Goal: Transaction & Acquisition: Download file/media

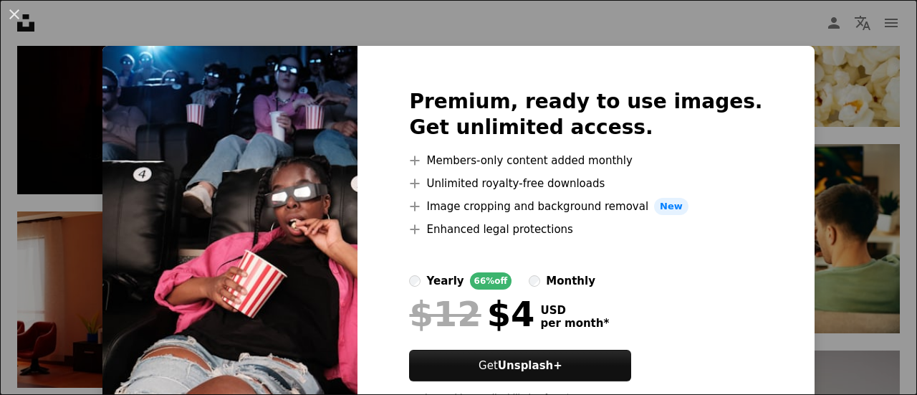
click at [773, 6] on div "An X shape Premium, ready to use images. Get unlimited access. A plus sign Memb…" at bounding box center [458, 197] width 917 height 395
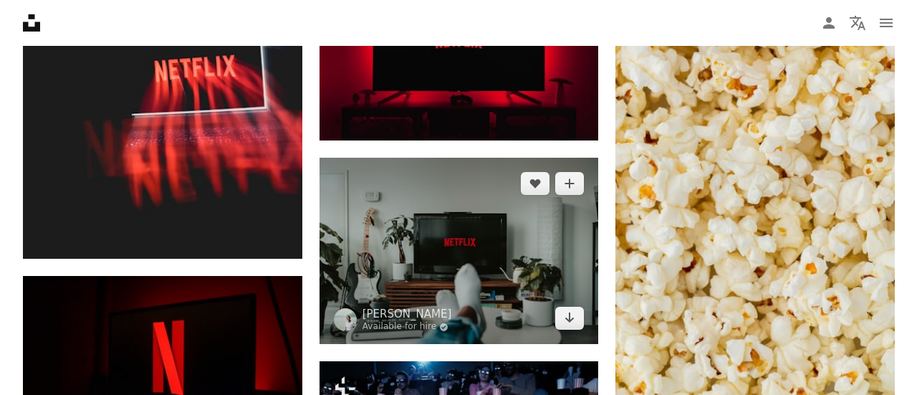
scroll to position [1430, 0]
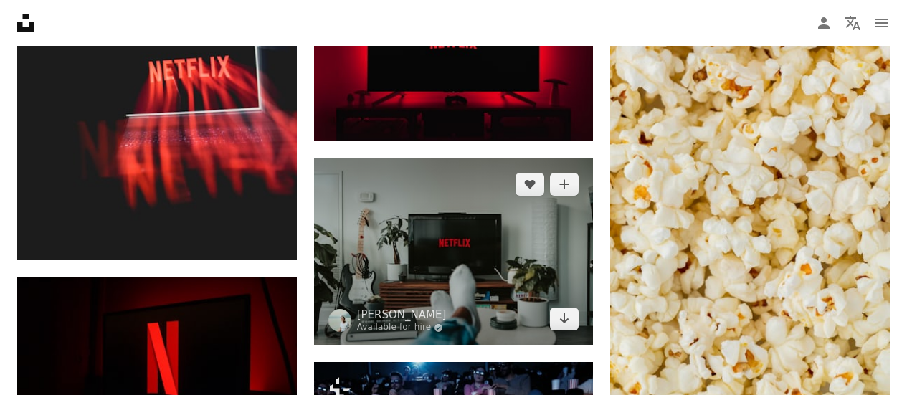
click at [584, 320] on img at bounding box center [454, 251] width 280 height 186
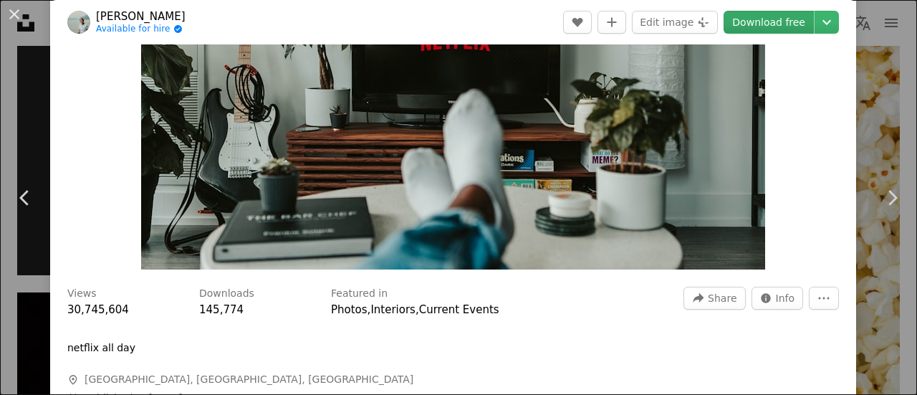
click at [767, 28] on link "Download free" at bounding box center [769, 22] width 90 height 23
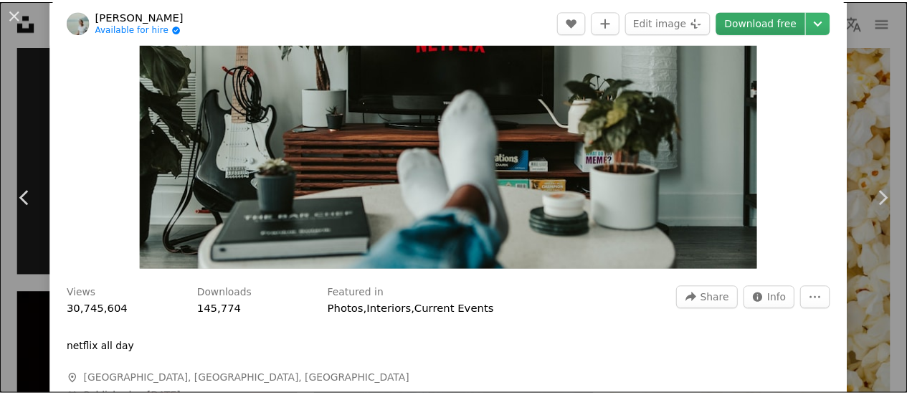
scroll to position [210, 0]
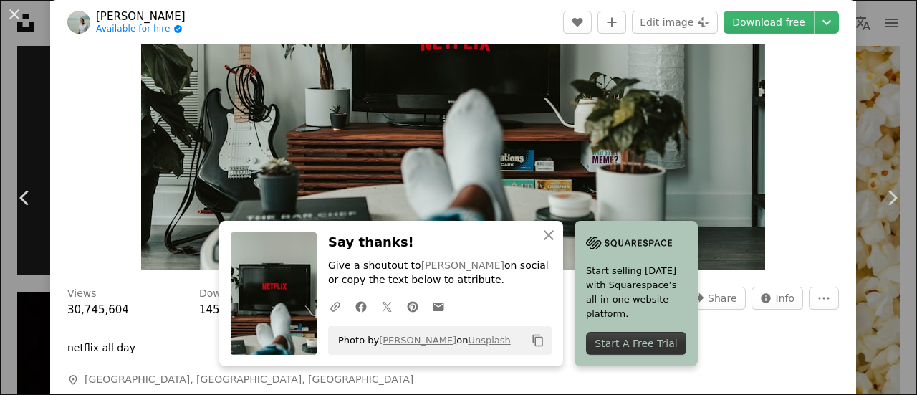
click at [808, 81] on div "Zoom in" at bounding box center [453, 61] width 806 height 431
click at [871, 33] on div "An X shape Chevron left Chevron right An X shape Close Say thanks! Give a shout…" at bounding box center [458, 197] width 917 height 395
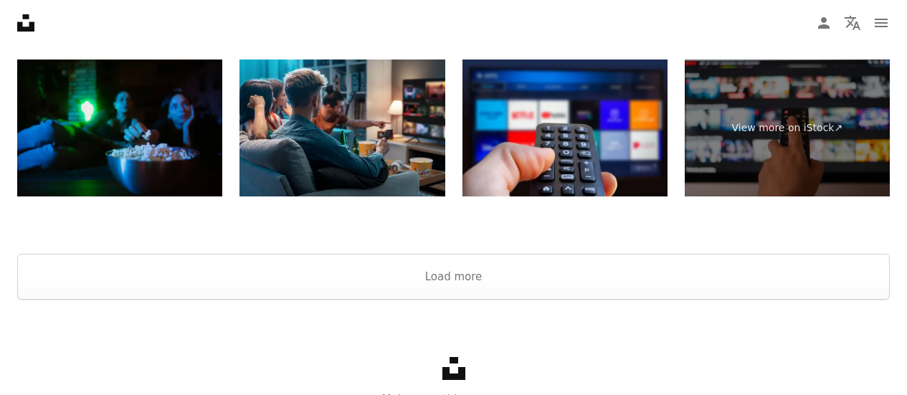
scroll to position [4790, 0]
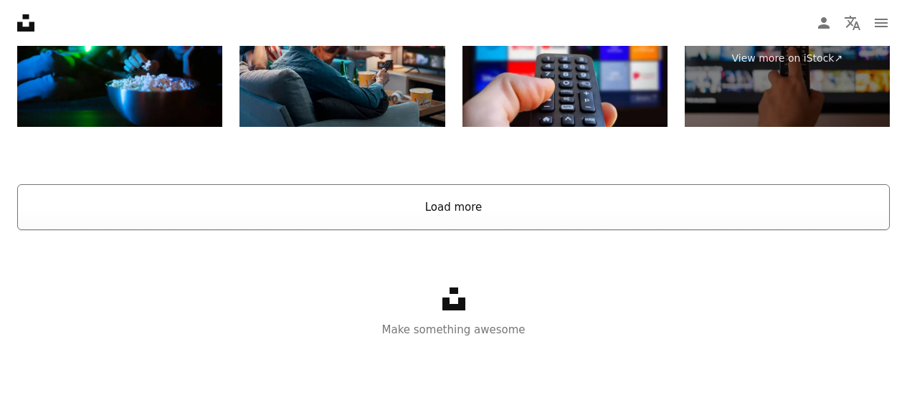
click at [484, 214] on button "Load more" at bounding box center [453, 207] width 872 height 46
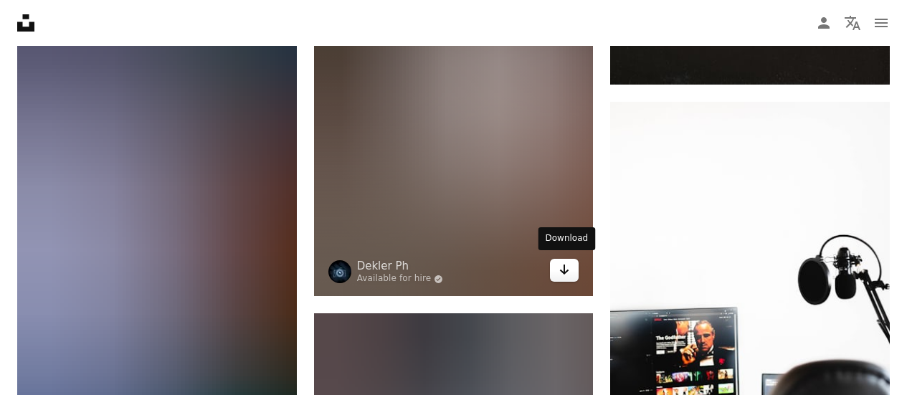
scroll to position [14114, 0]
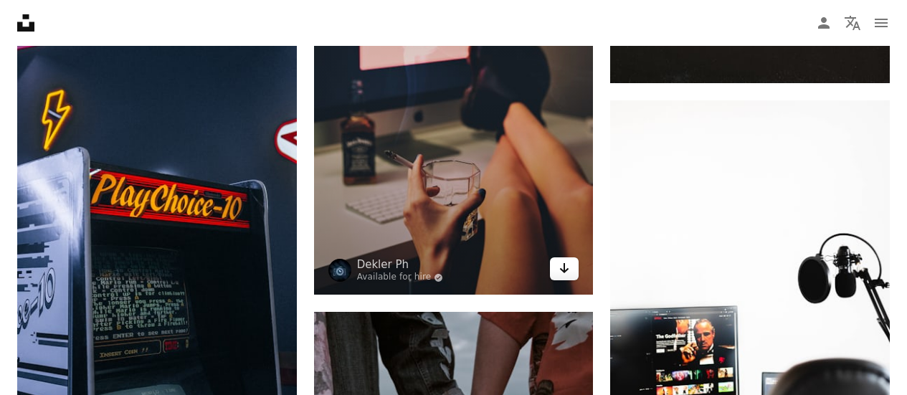
click at [563, 270] on icon "Arrow pointing down" at bounding box center [563, 267] width 11 height 17
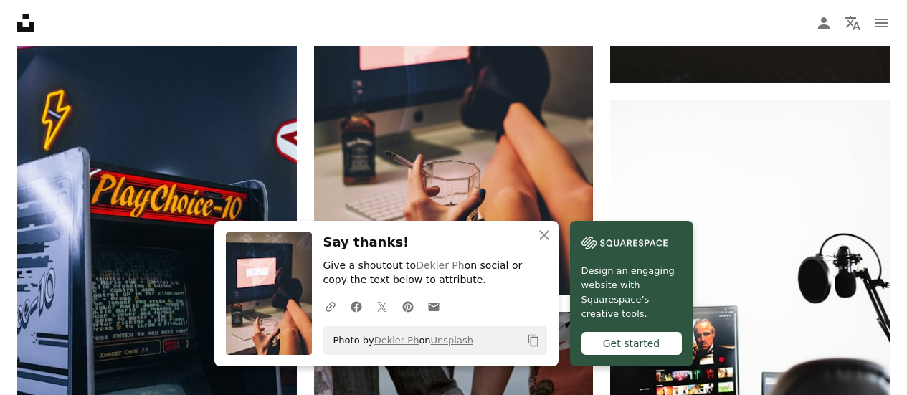
click at [631, 29] on nav "Unsplash logo Unsplash Home A photo Pen Tool A compass A stack of folders Downl…" at bounding box center [453, 23] width 907 height 46
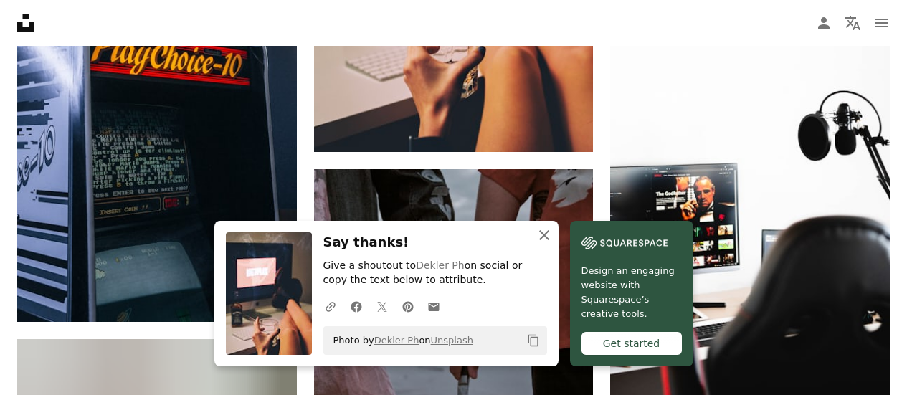
scroll to position [14258, 0]
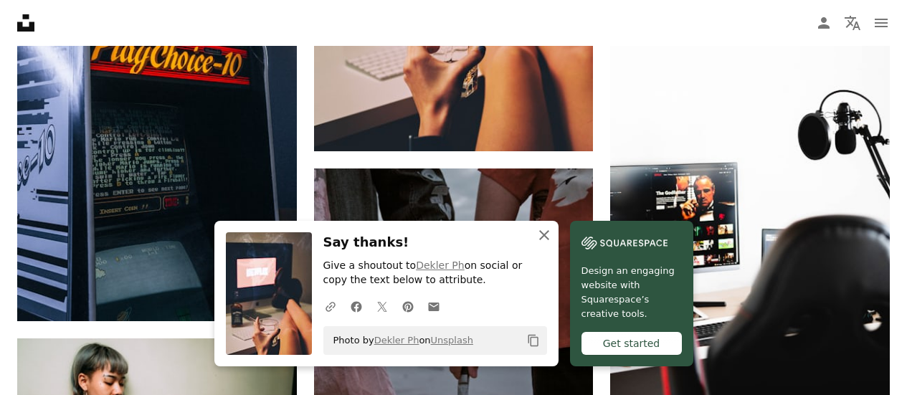
click at [545, 231] on icon "An X shape" at bounding box center [543, 234] width 17 height 17
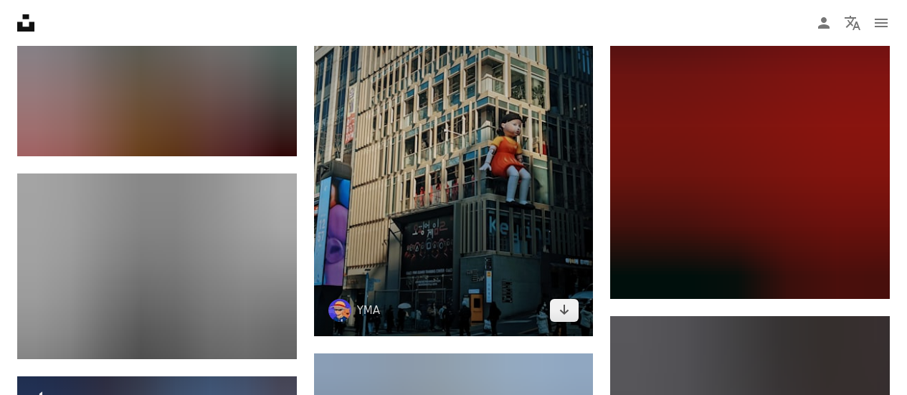
scroll to position [14830, 0]
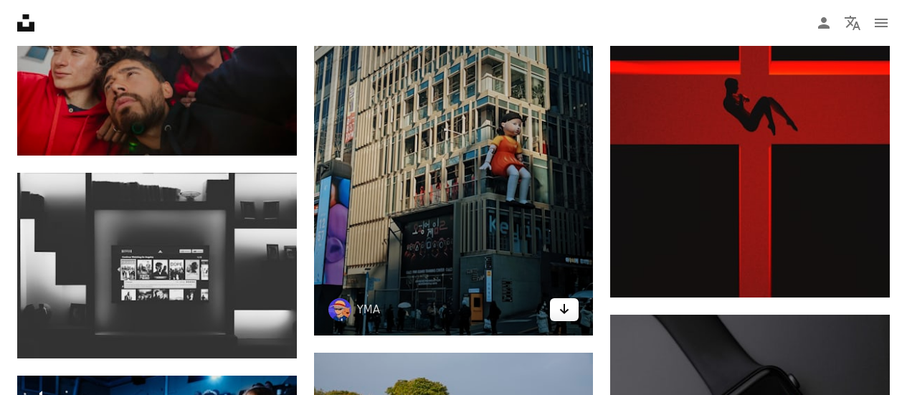
click at [565, 304] on icon "Download" at bounding box center [564, 309] width 9 height 10
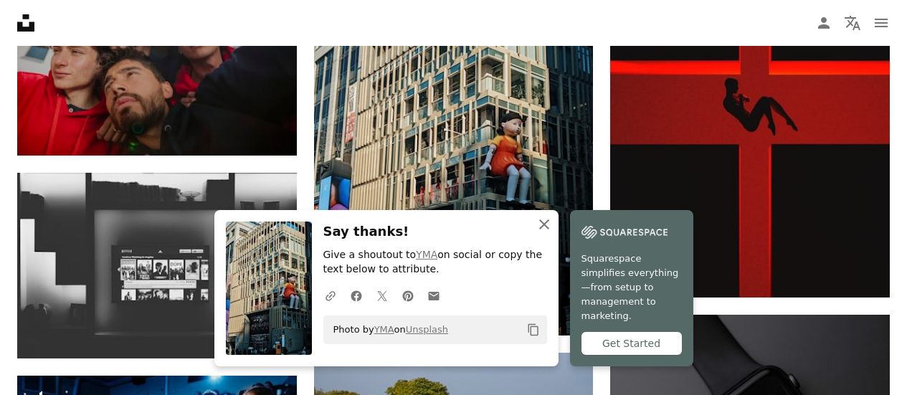
click at [541, 233] on icon "An X shape" at bounding box center [543, 224] width 17 height 17
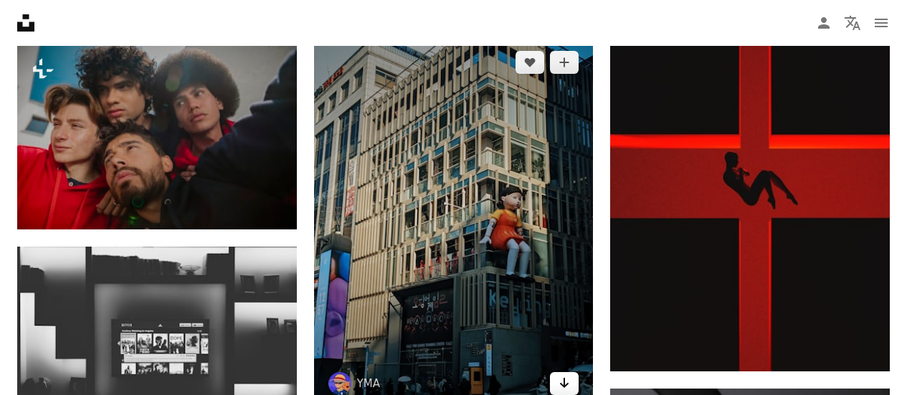
scroll to position [14756, 0]
click at [563, 381] on icon "Download" at bounding box center [564, 383] width 9 height 10
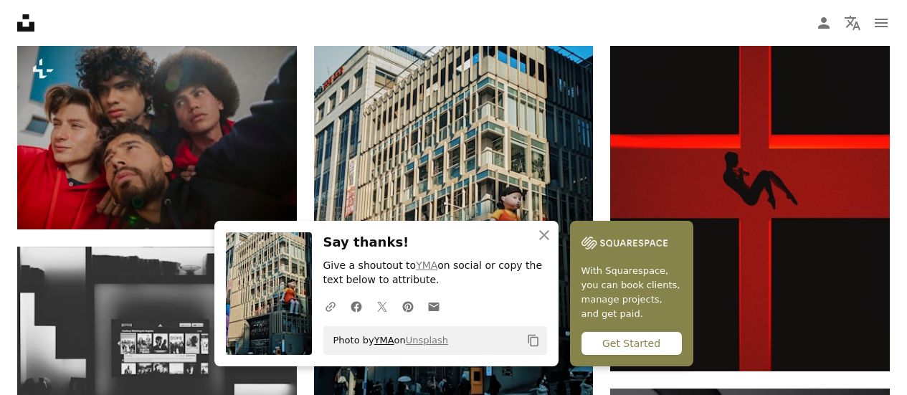
click at [384, 342] on link "YMA" at bounding box center [384, 340] width 20 height 11
